Goal: Ask a question

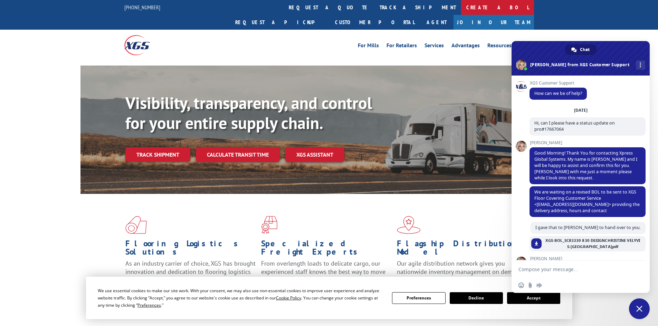
scroll to position [142, 0]
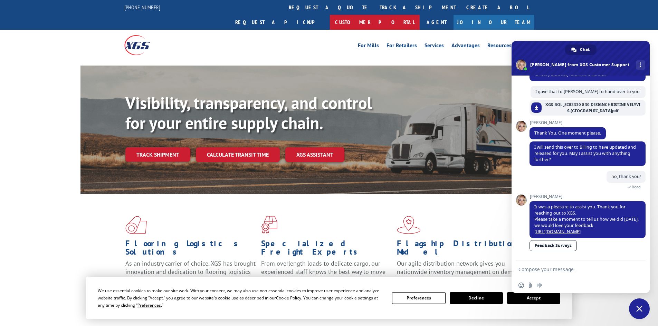
click at [420, 15] on link "Customer Portal" at bounding box center [375, 22] width 90 height 15
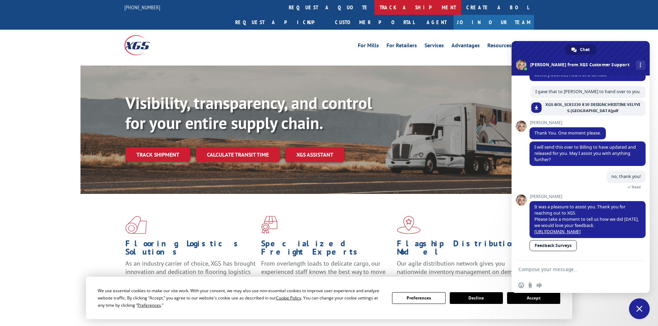
click at [374, 6] on link "track a shipment" at bounding box center [417, 7] width 87 height 15
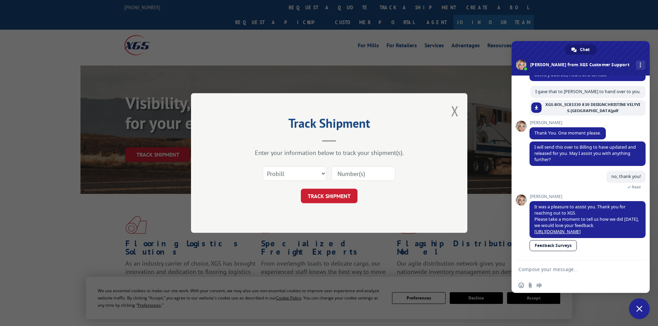
click at [377, 176] on input at bounding box center [363, 173] width 64 height 15
paste input "17630579"
type input "17630579"
click at [326, 201] on button "TRACK SHIPMENT" at bounding box center [329, 196] width 57 height 15
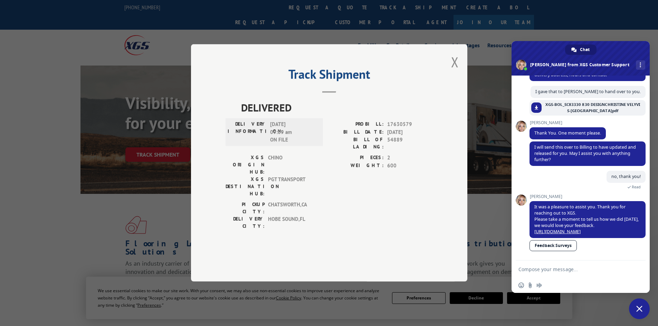
click at [397, 129] on span "17630579" at bounding box center [410, 125] width 46 height 8
copy span "17630579"
click at [554, 269] on textarea "Compose your message..." at bounding box center [572, 270] width 109 height 6
click at [638, 309] on span "Close chat" at bounding box center [639, 309] width 6 height 6
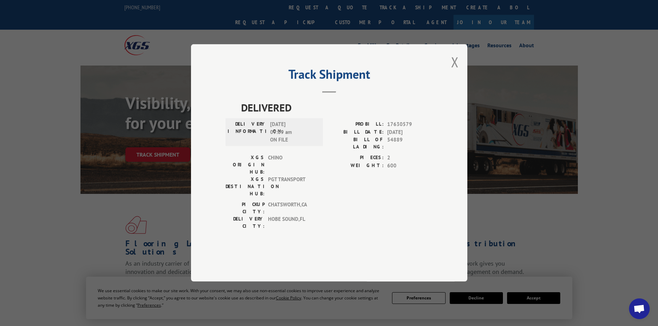
click at [643, 308] on span "Open chat" at bounding box center [638, 310] width 11 height 10
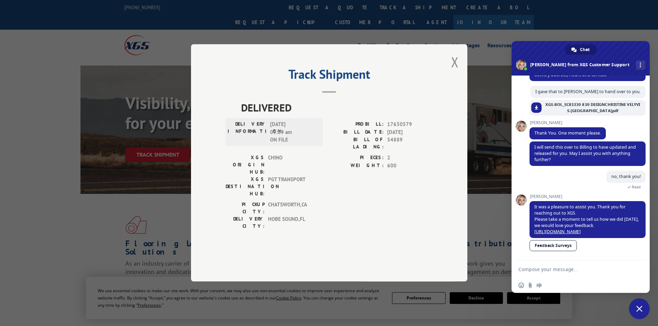
click at [541, 268] on textarea "Compose your message..." at bounding box center [572, 270] width 109 height 6
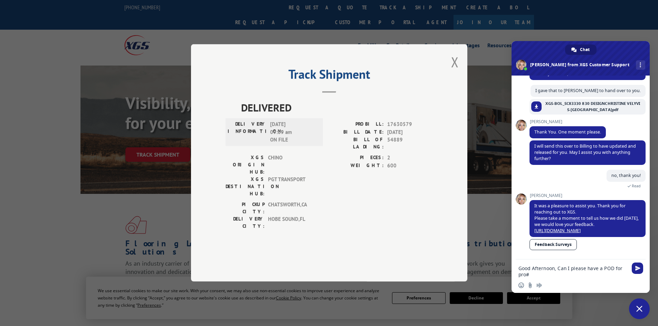
paste textarea "17630579"
type textarea "Good Afternoon, Can I please have a POD for pro#17630579"
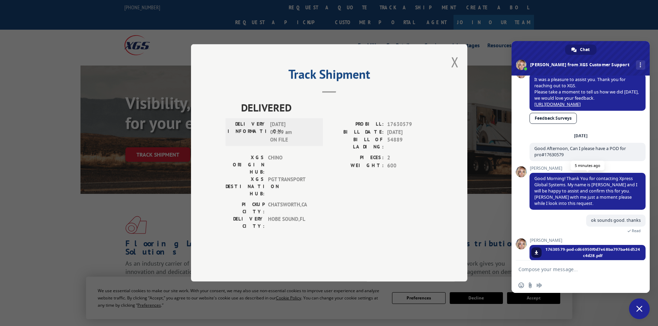
scroll to position [291, 0]
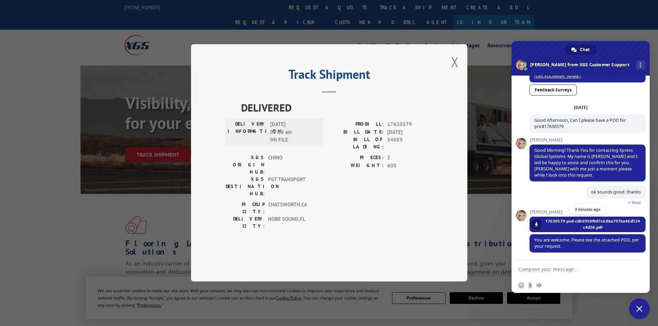
click at [538, 224] on span at bounding box center [536, 224] width 4 height 4
click at [542, 273] on form at bounding box center [572, 270] width 109 height 19
click at [529, 272] on textarea "Compose your message..." at bounding box center [572, 270] width 109 height 6
type textarea "thank you!!"
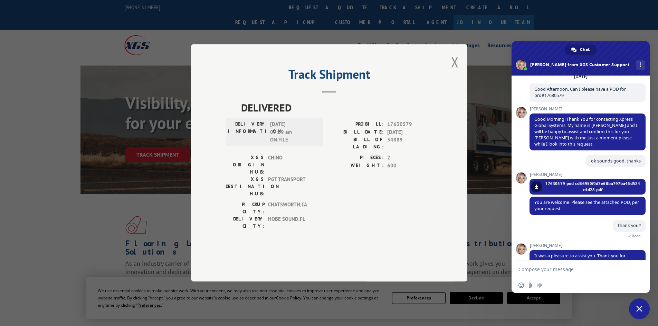
scroll to position [192, 0]
